Goal: Use online tool/utility

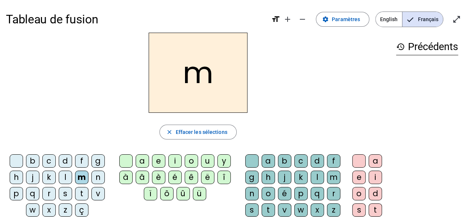
click at [142, 159] on div "a" at bounding box center [142, 161] width 13 height 13
click at [82, 192] on div "t" at bounding box center [81, 193] width 13 height 13
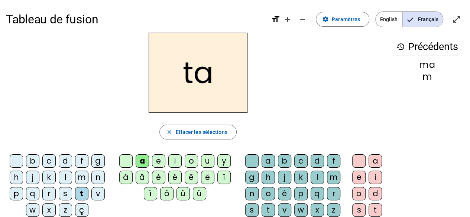
click at [66, 175] on div "l" at bounding box center [65, 177] width 13 height 13
click at [160, 161] on div "e" at bounding box center [158, 161] width 13 height 13
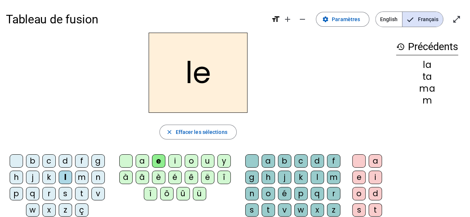
click at [206, 160] on div "u" at bounding box center [207, 161] width 13 height 13
click at [81, 193] on div "t" at bounding box center [81, 193] width 13 height 13
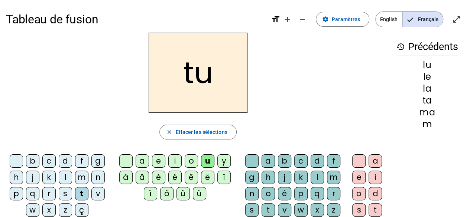
click at [65, 160] on div "d" at bounding box center [65, 161] width 13 height 13
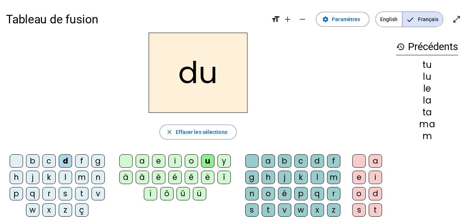
click at [160, 161] on div "e" at bounding box center [158, 161] width 13 height 13
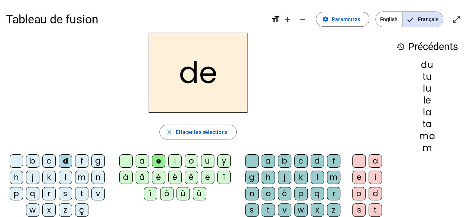
click at [81, 176] on div "m" at bounding box center [81, 177] width 13 height 13
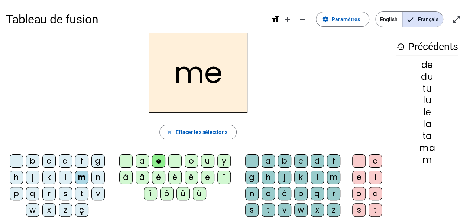
click at [33, 177] on div "j" at bounding box center [32, 177] width 13 height 13
